Goal: Task Accomplishment & Management: Manage account settings

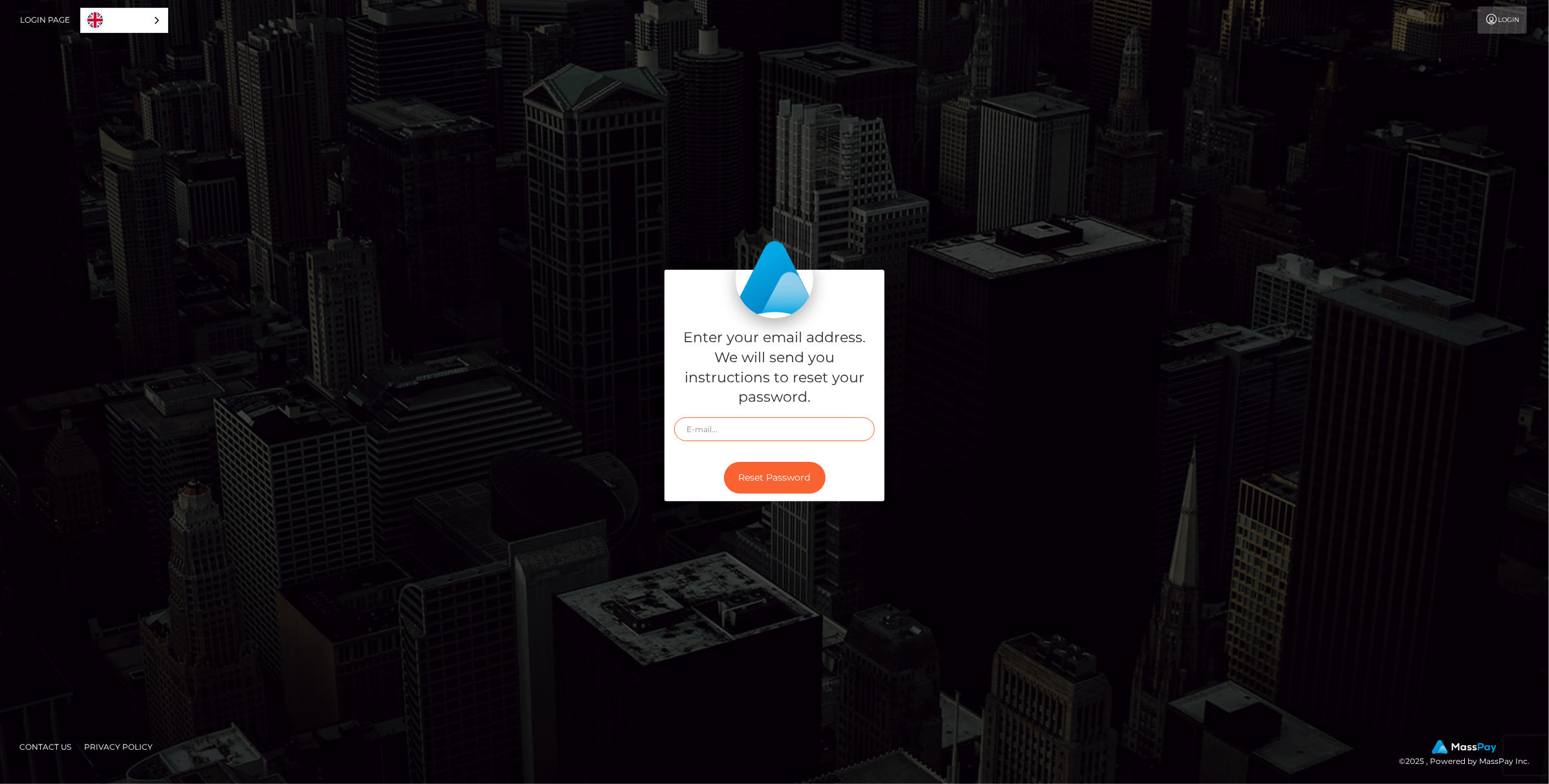
click at [736, 433] on input "text" at bounding box center [774, 429] width 201 height 24
type input "[EMAIL_ADDRESS][DOMAIN_NAME]"
click at [767, 480] on button "Reset Password" at bounding box center [774, 478] width 102 height 32
click at [729, 434] on input "text" at bounding box center [774, 429] width 201 height 24
type input "[EMAIL_ADDRESS][DOMAIN_NAME]"
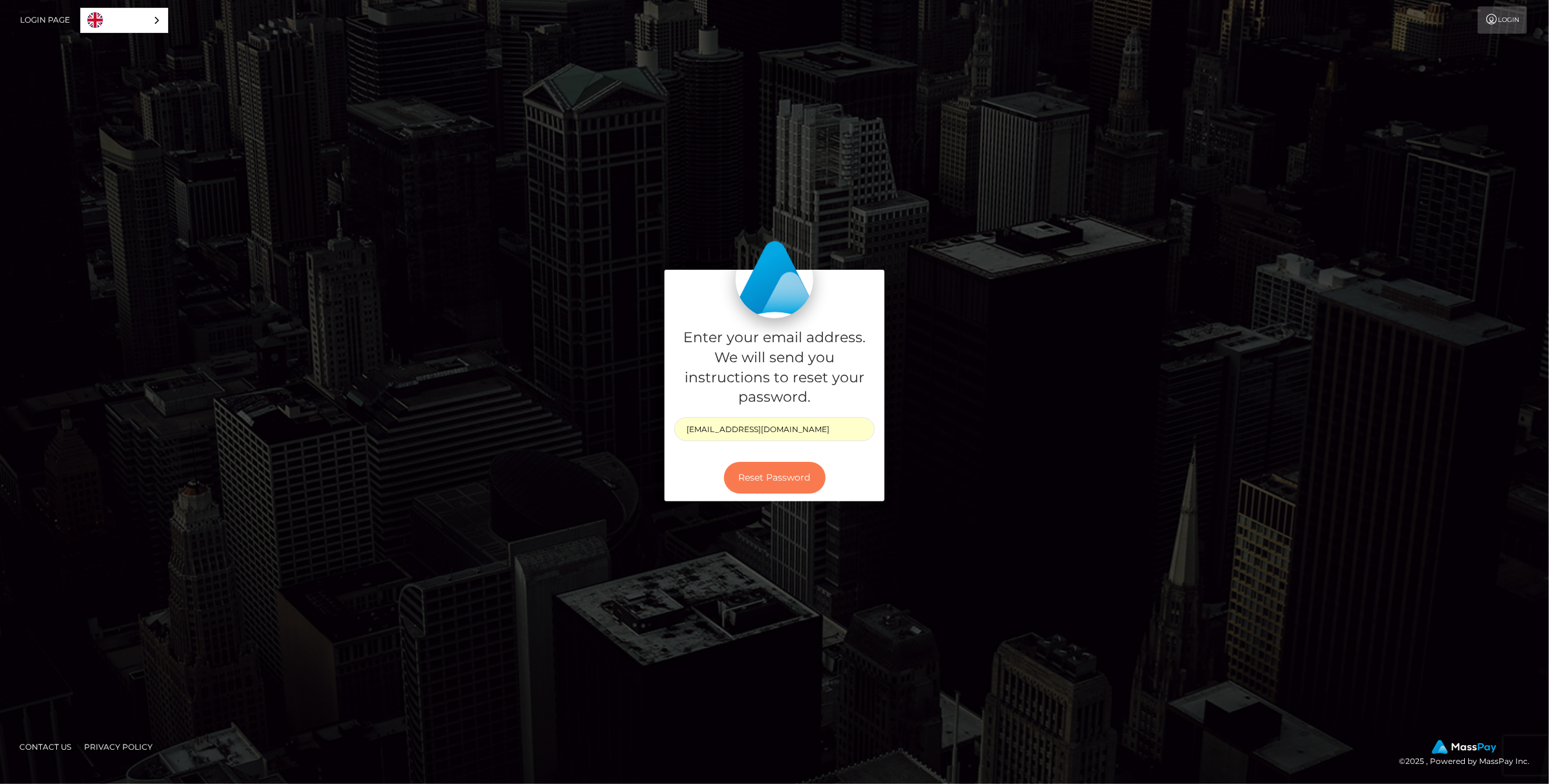
click at [769, 479] on button "Reset Password" at bounding box center [774, 478] width 102 height 32
